Goal: Entertainment & Leisure: Consume media (video, audio)

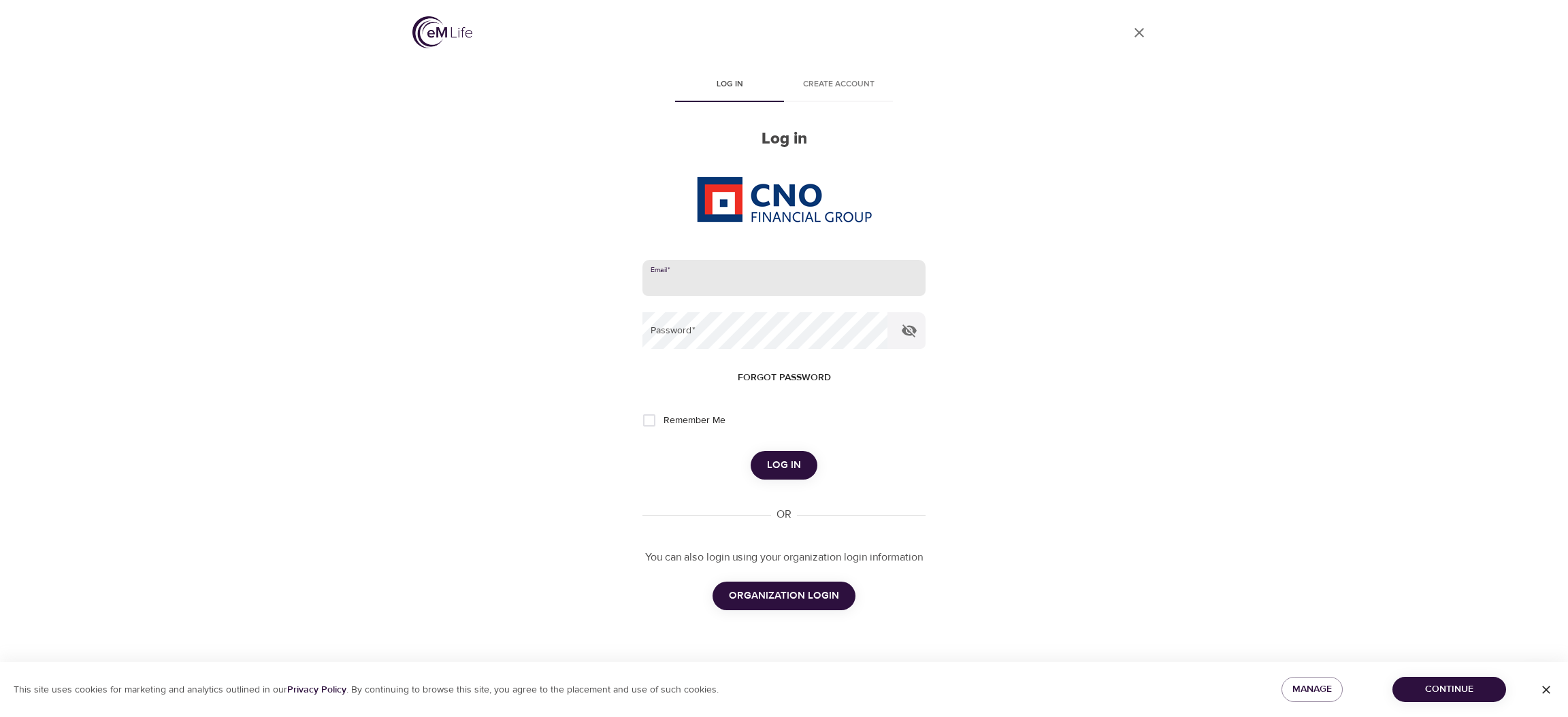
click at [778, 289] on input "email" at bounding box center [784, 278] width 283 height 37
type input "[PERSON_NAME][EMAIL_ADDRESS][DOMAIN_NAME]"
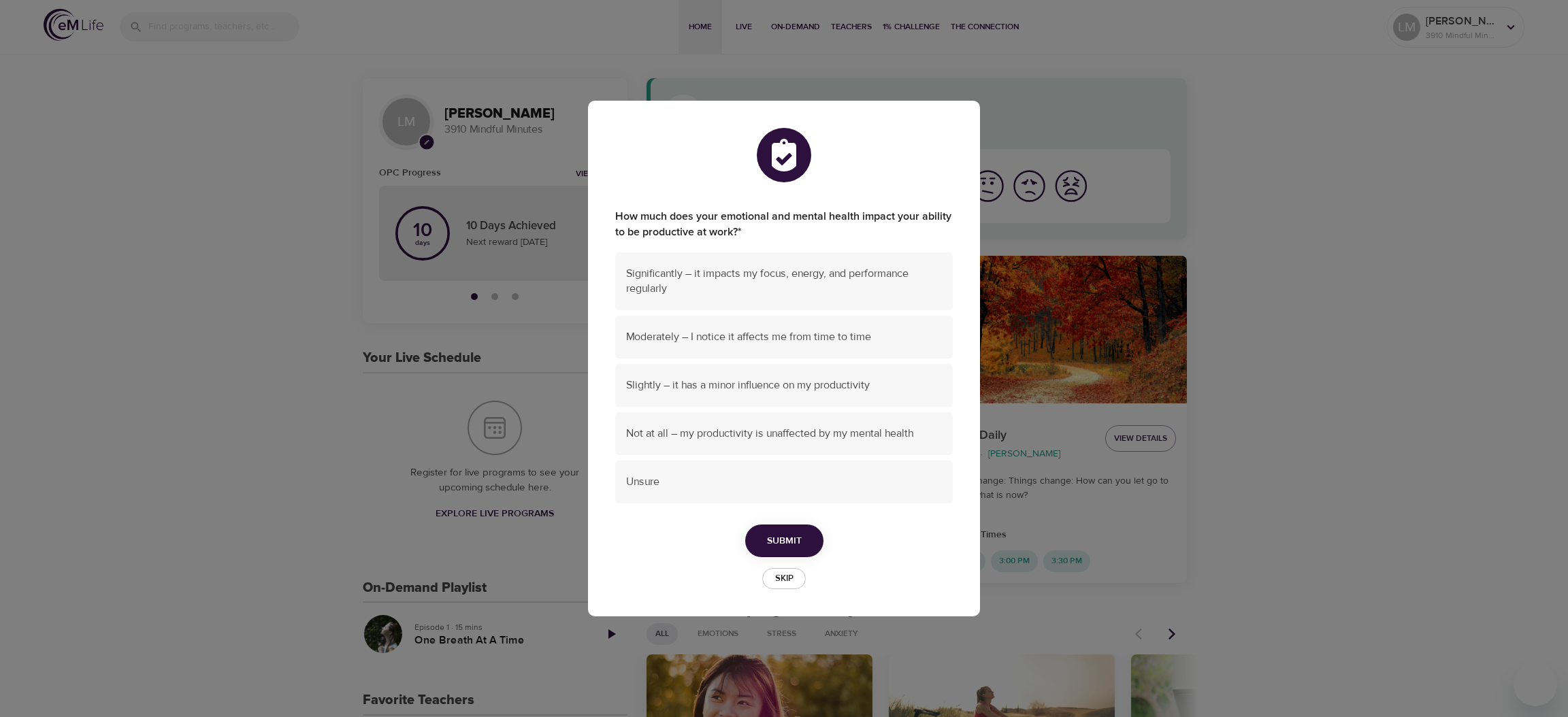
click at [790, 574] on span "Skip" at bounding box center [784, 579] width 30 height 16
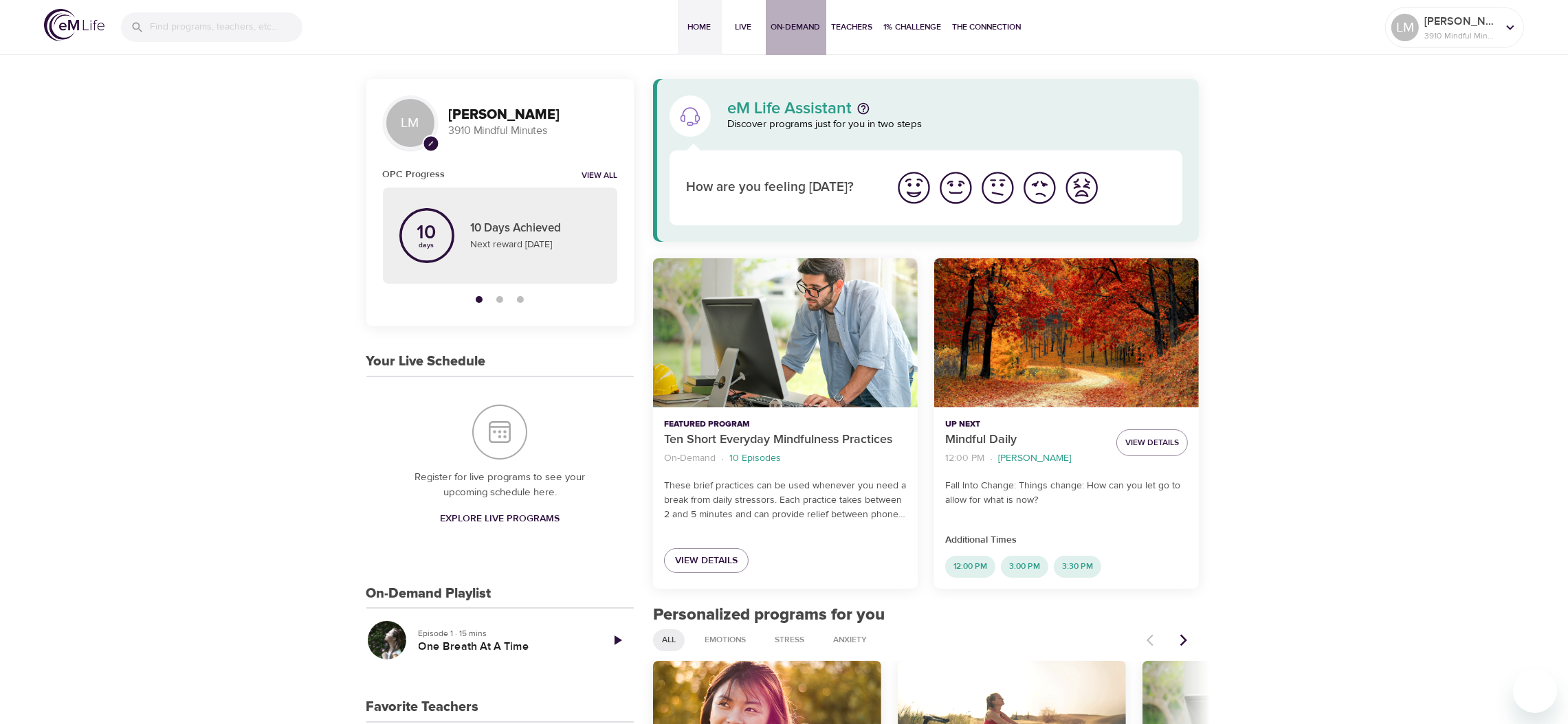
click at [787, 29] on span "On-Demand" at bounding box center [796, 27] width 49 height 14
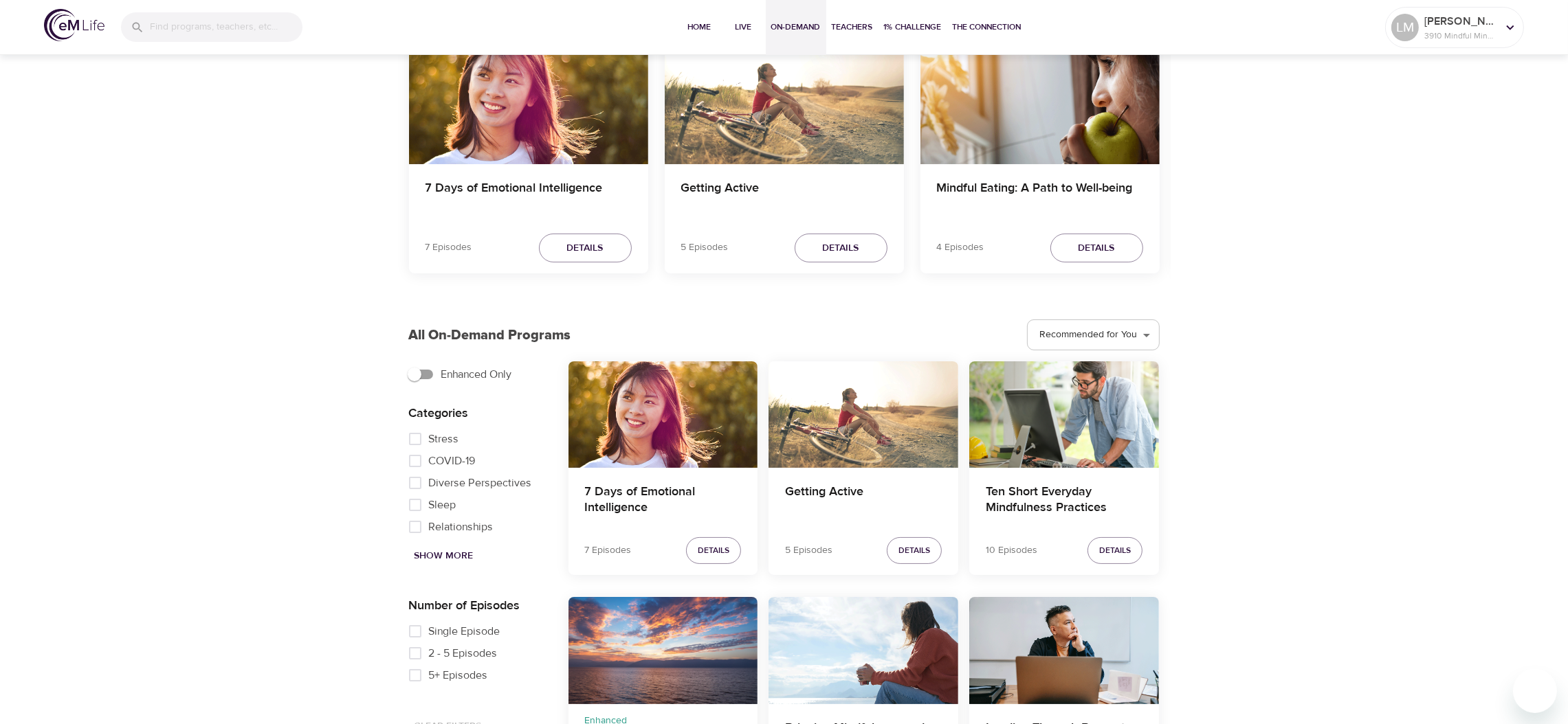
scroll to position [137, 0]
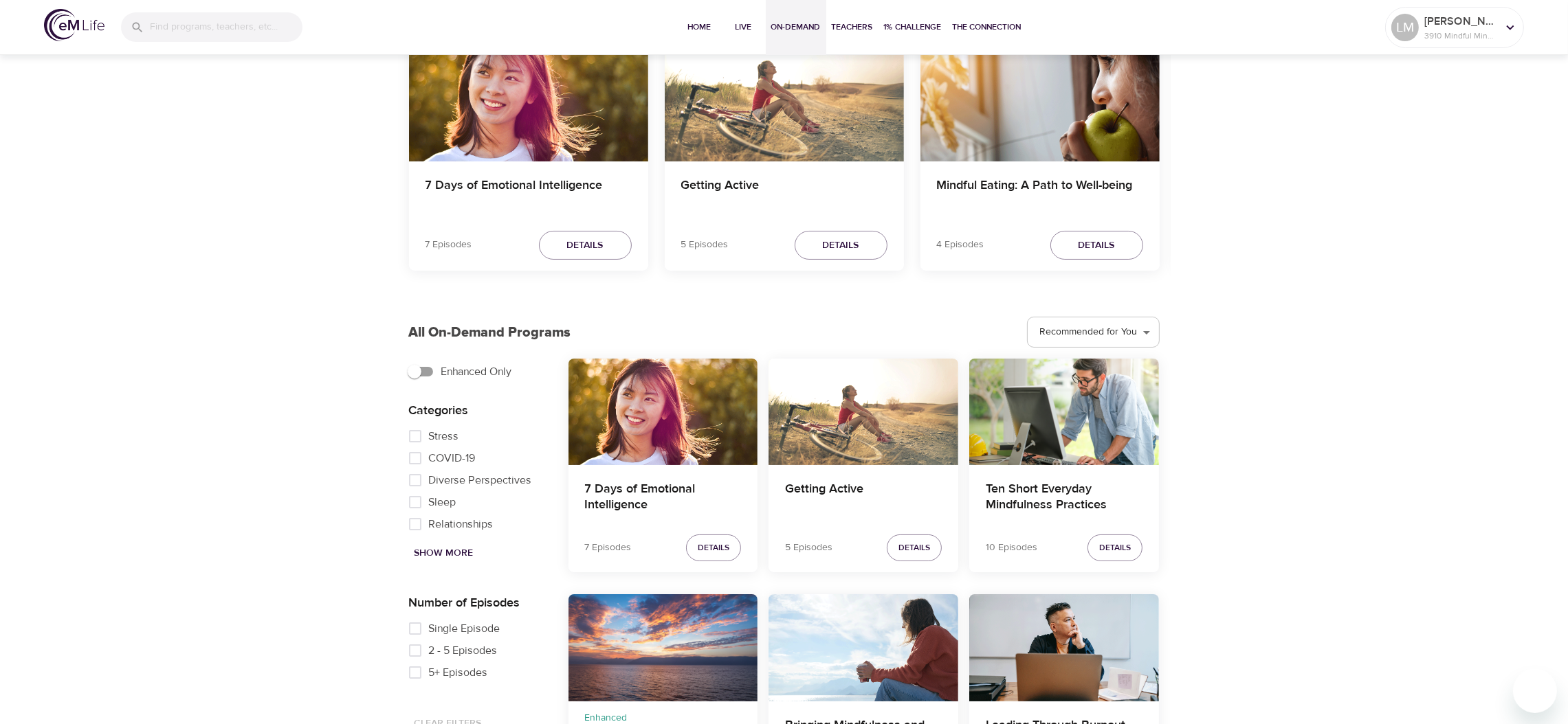
click at [422, 630] on input "Single Episode" at bounding box center [415, 629] width 28 height 22
checkbox input "true"
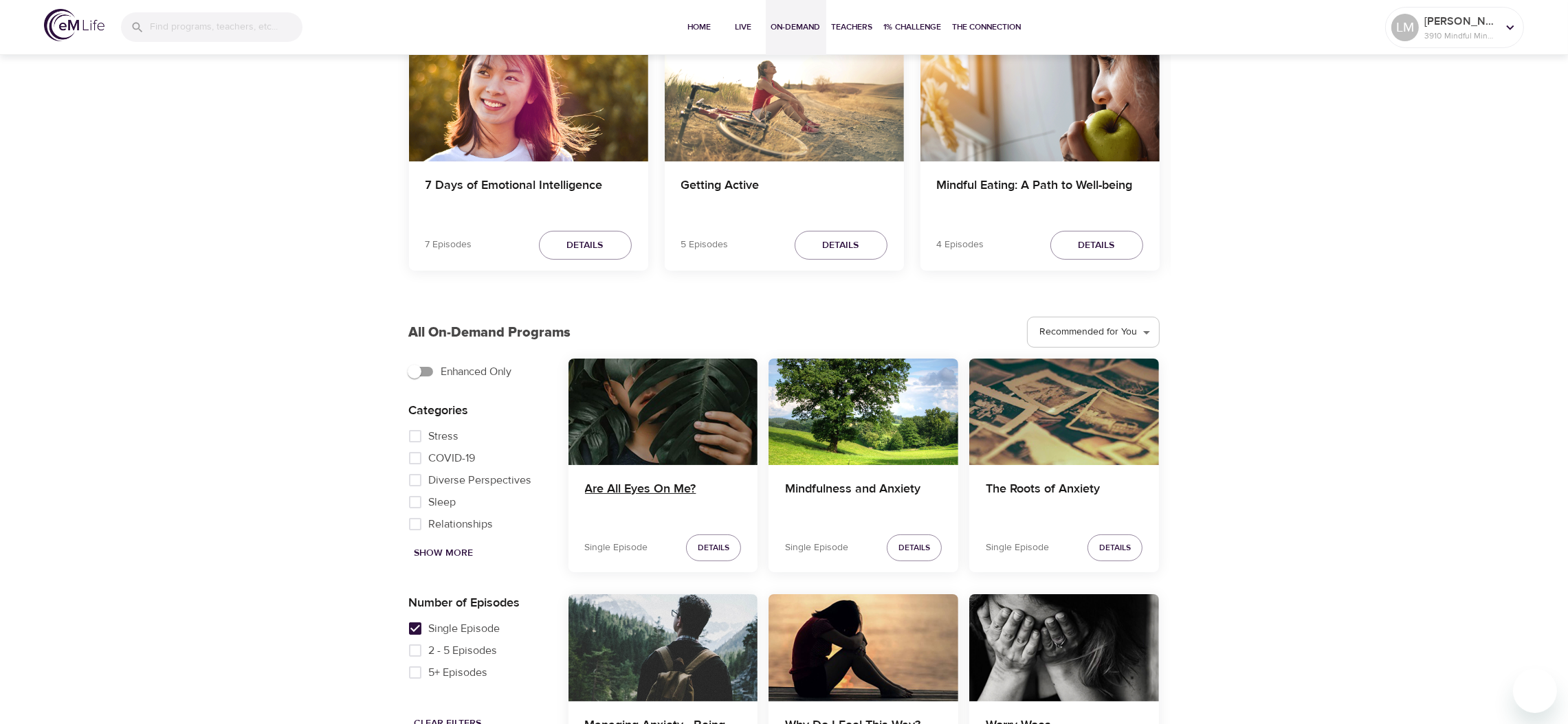
click at [608, 488] on h4 "Are All Eyes On Me?" at bounding box center [663, 498] width 157 height 33
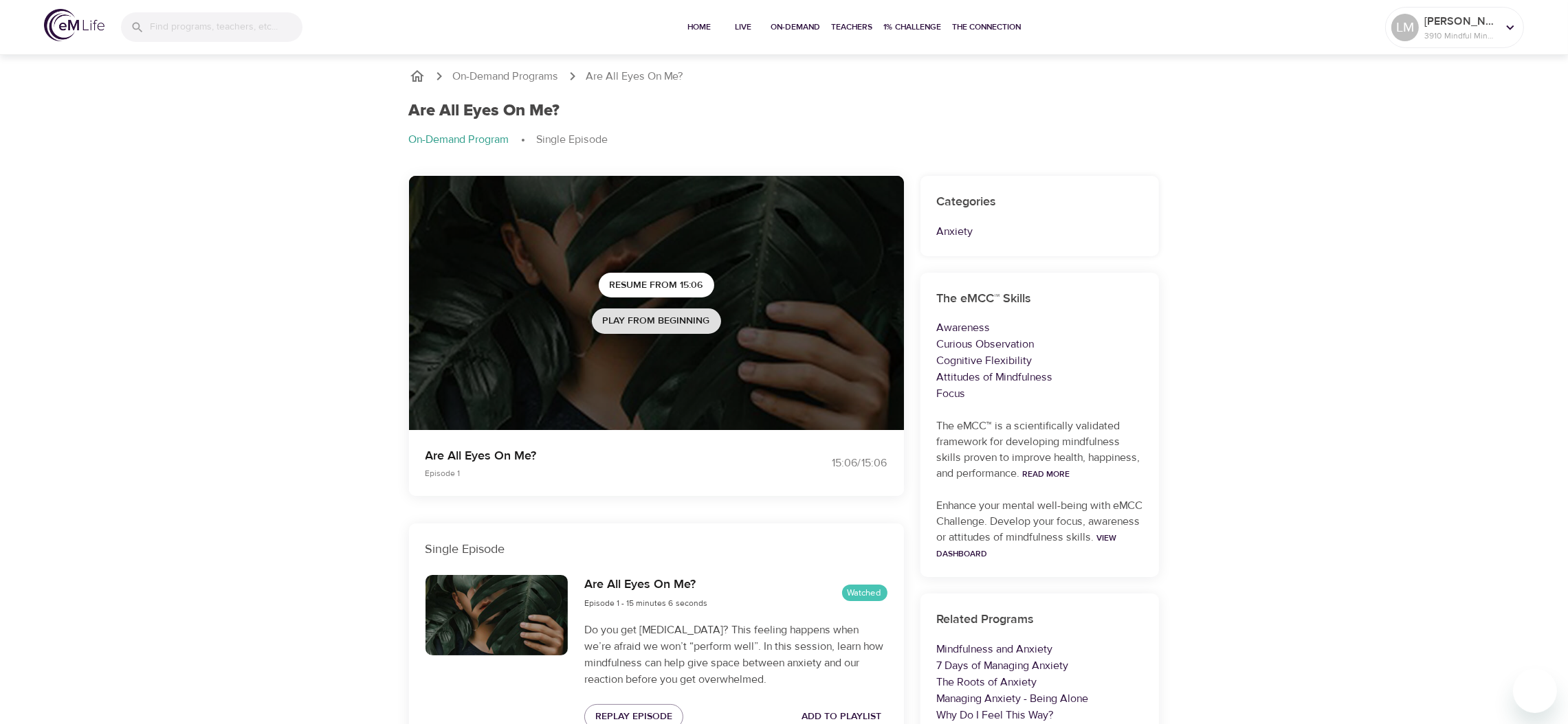
click at [692, 325] on span "Play from beginning" at bounding box center [656, 321] width 107 height 17
